Goal: Task Accomplishment & Management: Complete application form

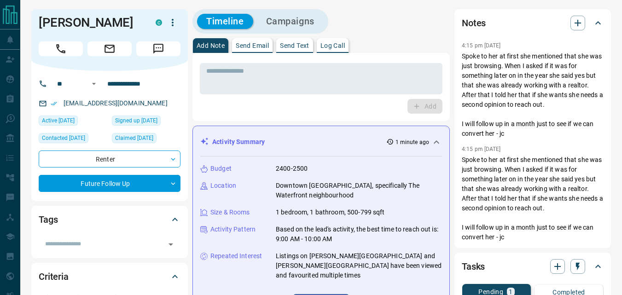
click at [239, 103] on div "Add" at bounding box center [321, 106] width 243 height 15
click at [157, 80] on input "**********" at bounding box center [140, 83] width 72 height 15
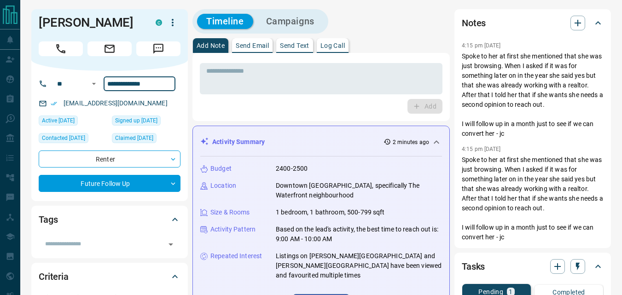
click at [238, 111] on div "Add" at bounding box center [321, 106] width 243 height 15
click at [313, 111] on div "Add" at bounding box center [321, 106] width 243 height 15
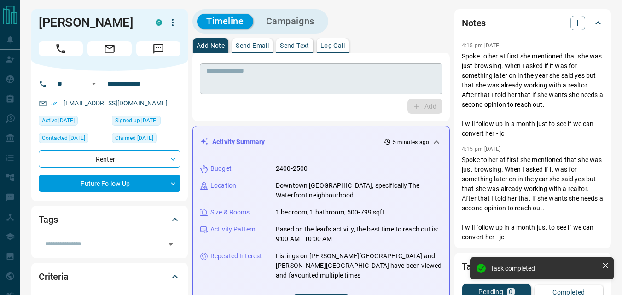
click at [349, 74] on textarea at bounding box center [321, 78] width 230 height 23
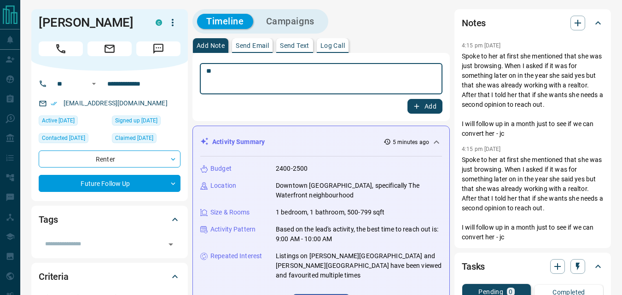
type textarea "**"
click at [410, 107] on button "Add" at bounding box center [425, 106] width 35 height 15
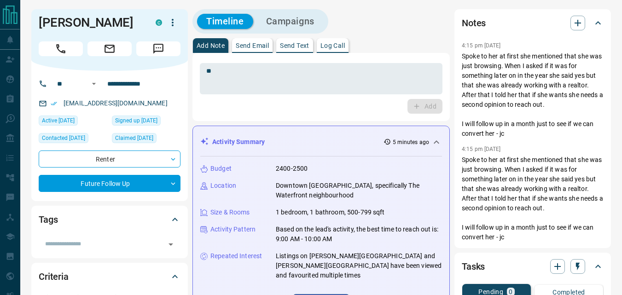
click at [293, 17] on button "Campaigns" at bounding box center [290, 21] width 67 height 15
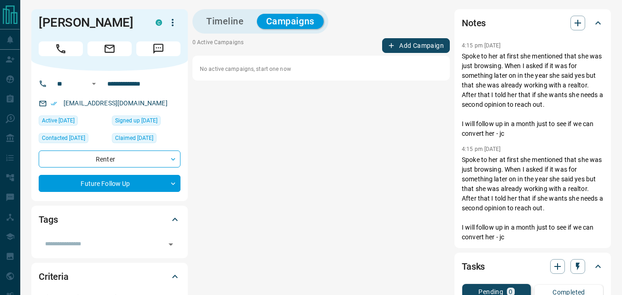
click at [419, 46] on button "Add Campaign" at bounding box center [416, 45] width 68 height 15
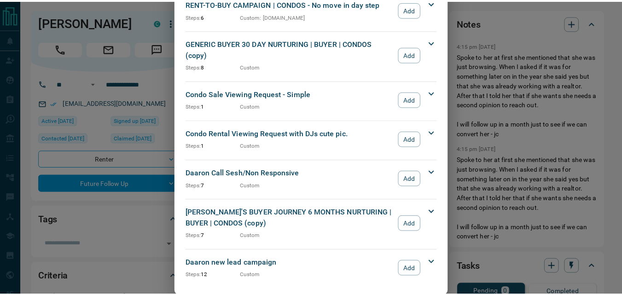
scroll to position [1274, 0]
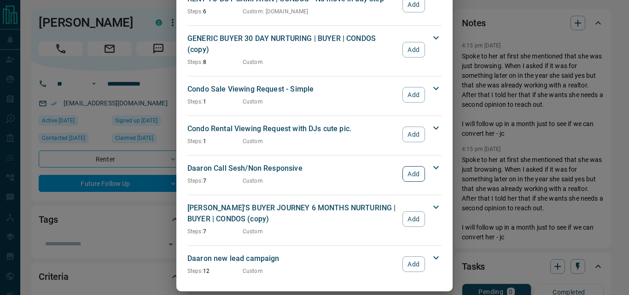
click at [415, 166] on button "Add" at bounding box center [414, 174] width 23 height 16
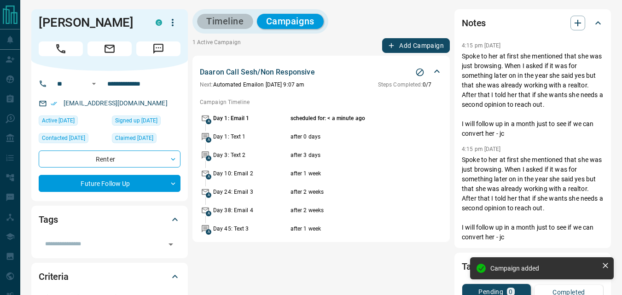
click at [217, 26] on button "Timeline" at bounding box center [225, 21] width 56 height 15
